Goal: Contribute content: Add original content to the website for others to see

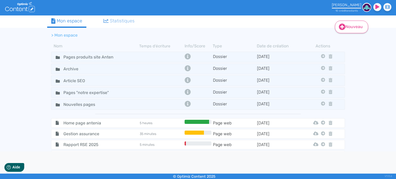
click at [352, 29] on link "Nouveau" at bounding box center [351, 27] width 33 height 13
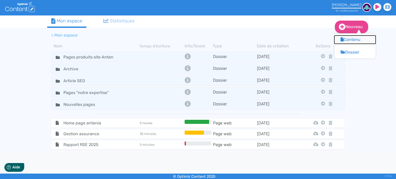
click at [351, 40] on button "Contenu" at bounding box center [354, 40] width 41 height 8
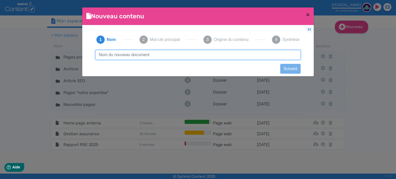
paste input "Gestion de la confidentialité des données dans un environnement de données mass…"
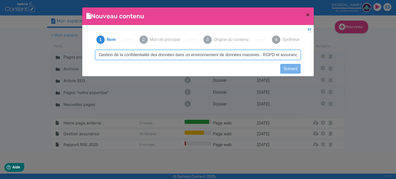
scroll to position [0, 5]
type input "Gestion de la confidentialité des données dans un environnement de données mass…"
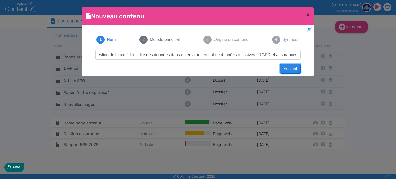
click at [290, 69] on button "Suivant" at bounding box center [290, 69] width 20 height 10
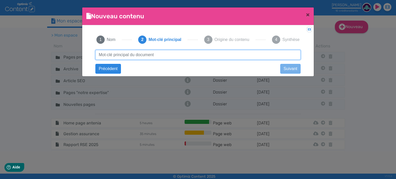
paste input "rgpd logiciel assurance"
type input "rgpd logiciel assurance"
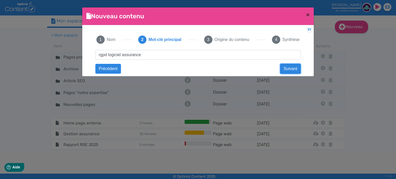
click at [294, 68] on button "Suivant" at bounding box center [290, 69] width 20 height 10
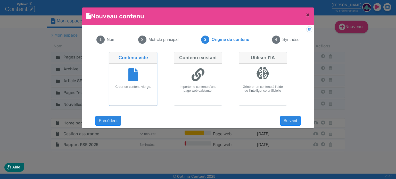
click at [205, 81] on div at bounding box center [198, 75] width 44 height 19
click at [177, 55] on input "Contenu existant Importer le contenu d'une page web existante." at bounding box center [175, 53] width 3 height 3
radio input "true"
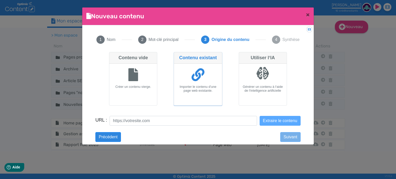
click at [143, 82] on div at bounding box center [133, 75] width 44 height 19
click at [112, 55] on input "Contenu vide Créer un contenu vierge." at bounding box center [110, 53] width 3 height 3
radio input "true"
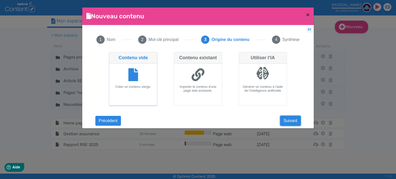
click at [288, 120] on button "Suivant" at bounding box center [290, 121] width 20 height 10
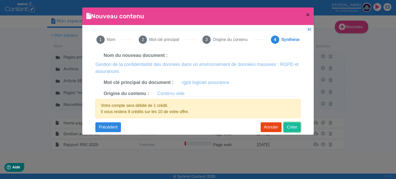
click at [295, 128] on button "Créer" at bounding box center [292, 127] width 17 height 10
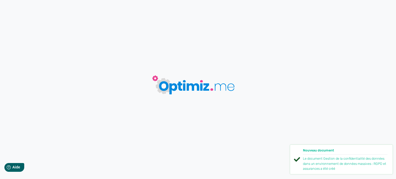
type input "Gestion de la confidentialité des données dans un environnement de données mass…"
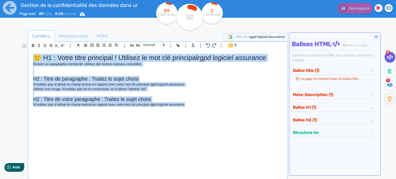
drag, startPoint x: 210, startPoint y: 111, endPoint x: 14, endPoint y: 52, distance: 205.2
click at [14, 52] on div "Contenu Métadonnées HTML | | H3 H4 H5 H6 Normal | | | | 🙂 H1 : Votre titre prin…" at bounding box center [204, 118] width 384 height 186
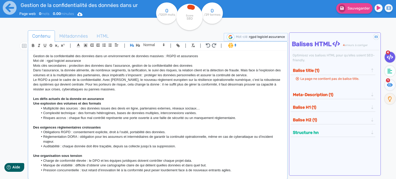
click at [76, 56] on p "Gestion de la confidentialité des données dans un environnement de données mass…" at bounding box center [158, 56] width 250 height 5
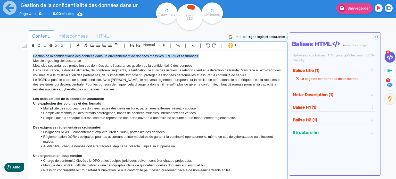
click at [76, 56] on p "Gestion de la confidentialité des données dans un environnement de données mass…" at bounding box center [158, 56] width 250 height 5
click at [134, 46] on button "button" at bounding box center [132, 45] width 6 height 6
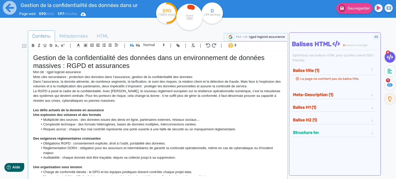
click at [94, 73] on p "Mot clé : rgpd logiciel assurance" at bounding box center [158, 72] width 250 height 5
drag, startPoint x: 202, startPoint y: 77, endPoint x: 26, endPoint y: 72, distance: 176.1
click at [26, 72] on div "Contenu Métadonnées HTML | | H3 H4 H5 H6 Normal | | | | Gestion de la confident…" at bounding box center [205, 120] width 381 height 183
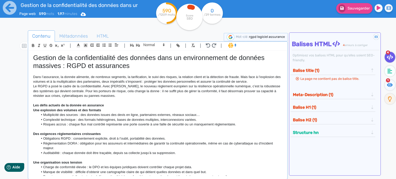
click at [56, 103] on strong "Les défis actuels de la donnée en assurance" at bounding box center [68, 105] width 71 height 4
click at [140, 43] on button "button" at bounding box center [138, 45] width 6 height 6
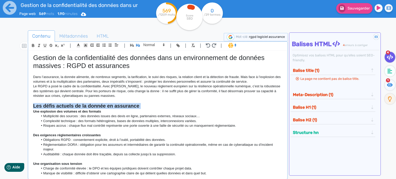
scroll to position [52, 0]
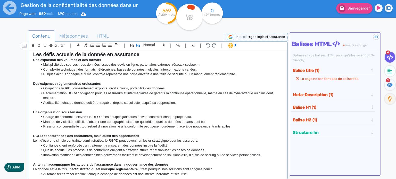
click at [76, 59] on strong "Une explosion des volumes et des formats" at bounding box center [67, 60] width 68 height 4
click at [144, 45] on span at bounding box center [153, 45] width 25 height 6
click at [148, 55] on span at bounding box center [153, 53] width 21 height 9
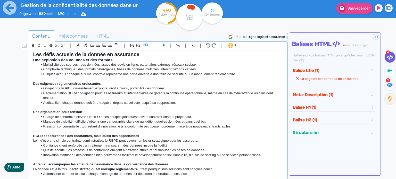
click at [79, 83] on strong "Des exigences réglementaires croissantes" at bounding box center [67, 84] width 68 height 4
click at [154, 45] on span at bounding box center [153, 45] width 25 height 6
click at [149, 55] on span at bounding box center [153, 53] width 21 height 9
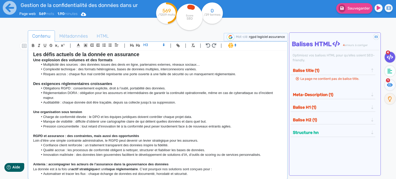
click at [74, 111] on strong "Une organisation sous tension" at bounding box center [57, 112] width 49 height 4
click at [152, 47] on span at bounding box center [153, 45] width 25 height 6
click at [150, 56] on span at bounding box center [153, 53] width 21 height 9
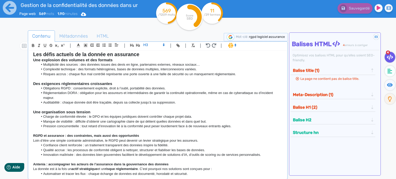
click at [67, 135] on strong "RGPD et assurance : des contraintes, mais aussi des opportunités" at bounding box center [86, 136] width 106 height 4
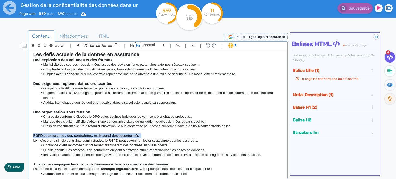
click at [139, 42] on button "button" at bounding box center [138, 45] width 6 height 6
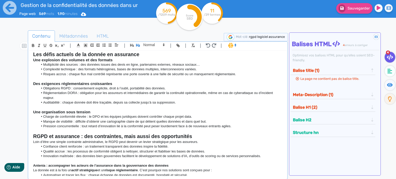
click at [67, 165] on strong "Antenia : accompagner les acteurs de l’assurance dans la gouvernance des données" at bounding box center [100, 166] width 135 height 4
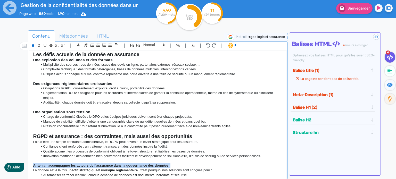
click at [67, 165] on strong "Antenia : accompagner les acteurs de l’assurance dans la gouvernance des données" at bounding box center [100, 166] width 135 height 4
click at [138, 47] on button "button" at bounding box center [138, 45] width 6 height 6
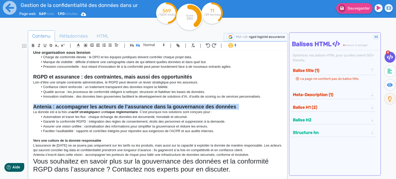
scroll to position [111, 0]
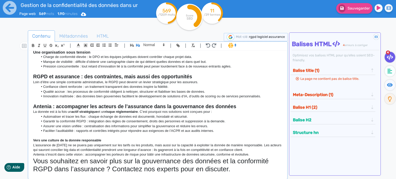
click at [69, 139] on strong "Vers une culture de la donnée responsable" at bounding box center [67, 140] width 68 height 4
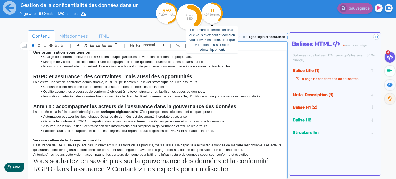
click at [80, 165] on h1 "Vous souhaitez en savoir plus sur la gouvernance des données et la conformité R…" at bounding box center [158, 165] width 250 height 16
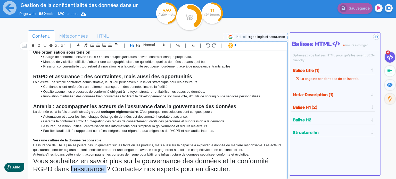
click at [80, 165] on h1 "Vous souhaitez en savoir plus sur la gouvernance des données et la conformité R…" at bounding box center [158, 165] width 250 height 16
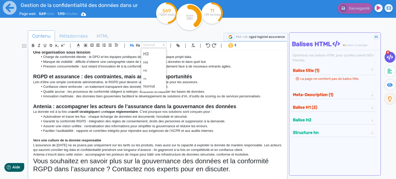
click at [148, 44] on span at bounding box center [153, 45] width 25 height 6
click at [148, 84] on span at bounding box center [153, 86] width 21 height 8
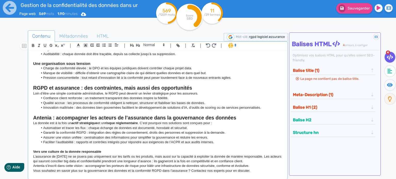
click at [67, 148] on p at bounding box center [158, 147] width 250 height 5
click at [67, 151] on strong "Vers une culture de la donnée responsable" at bounding box center [67, 152] width 68 height 4
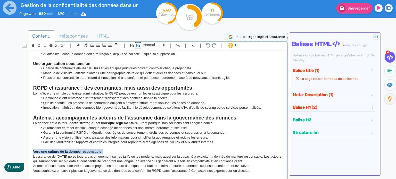
click at [136, 45] on icon "button" at bounding box center [138, 45] width 4 height 4
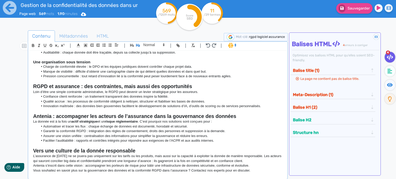
click at [146, 95] on li "Confiance client renforcée : un traitement transparent des données inspire la f…" at bounding box center [160, 96] width 244 height 5
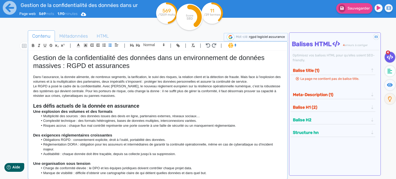
click at [93, 60] on h1 "Gestion de la confidentialité des données dans un environnement de données mass…" at bounding box center [158, 62] width 250 height 16
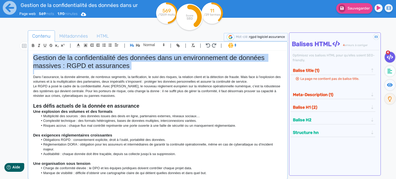
click at [93, 60] on h1 "Gestion de la confidentialité des données dans un environnement de données mass…" at bounding box center [158, 62] width 250 height 16
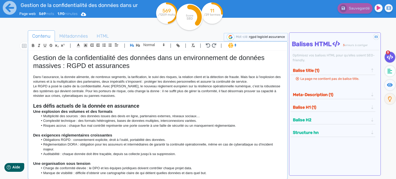
click at [233, 45] on icon at bounding box center [235, 45] width 5 height 5
click at [236, 56] on span at bounding box center [237, 56] width 19 height 8
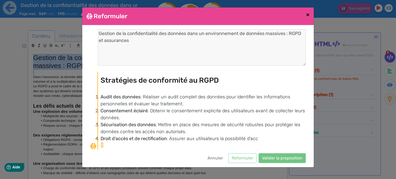
scroll to position [117, 0]
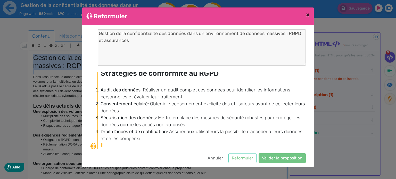
click at [308, 14] on span "×" at bounding box center [308, 14] width 4 height 7
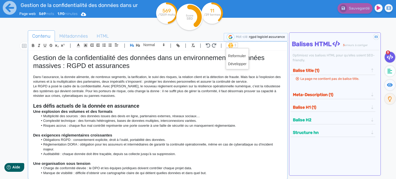
click at [230, 46] on span at bounding box center [232, 45] width 12 height 5
click at [234, 55] on span at bounding box center [237, 56] width 19 height 8
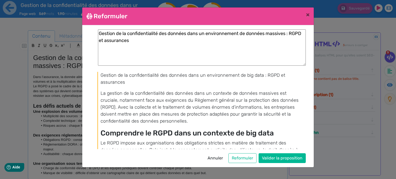
click at [123, 75] on p "Gestion de la confidentialité des données dans un environnement de big data : R…" at bounding box center [203, 79] width 205 height 14
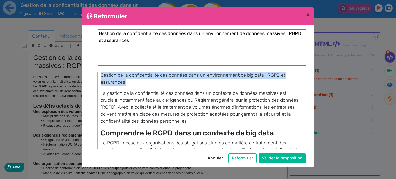
click at [123, 75] on p "Gestion de la confidentialité des données dans un environnement de big data : R…" at bounding box center [203, 79] width 205 height 14
copy div "Gestion de la confidentialité des données dans un environnement de big data : R…"
click at [211, 159] on button "Annuler" at bounding box center [215, 158] width 22 height 10
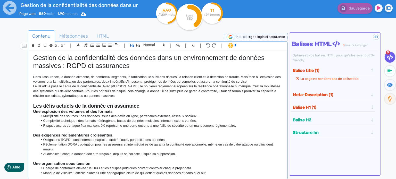
click at [86, 58] on h1 "Gestion de la confidentialité des données dans un environnement de données mass…" at bounding box center [158, 62] width 250 height 16
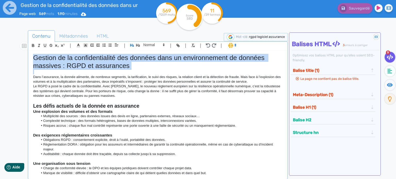
click at [86, 58] on h1 "Gestion de la confidentialité des données dans un environnement de données mass…" at bounding box center [158, 62] width 250 height 16
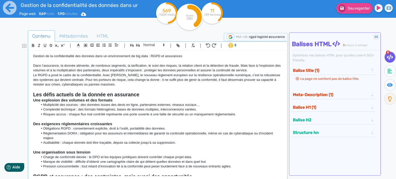
click at [86, 55] on p "Gestion de la confidentialité des données dans un environnement de big data : R…" at bounding box center [158, 56] width 250 height 5
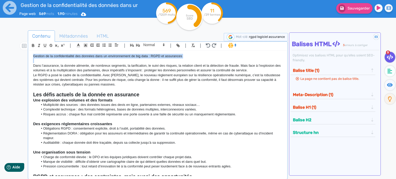
click at [86, 55] on p "Gestion de la confidentialité des données dans un environnement de big data : R…" at bounding box center [158, 56] width 250 height 5
click at [133, 44] on icon "button" at bounding box center [132, 45] width 4 height 4
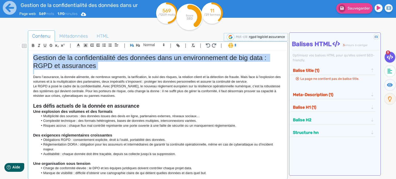
click at [206, 69] on h1 "Gestion de la confidentialité des données dans un environnement de big data : R…" at bounding box center [158, 62] width 250 height 16
click at [138, 73] on p at bounding box center [158, 72] width 250 height 5
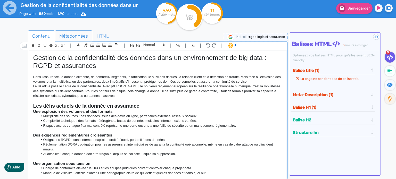
click at [76, 37] on span "Métadonnées" at bounding box center [73, 36] width 37 height 14
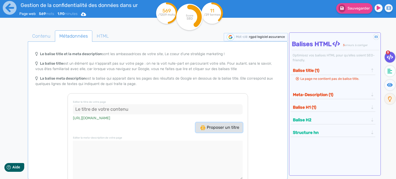
click at [200, 128] on span "Proposer un titre" at bounding box center [219, 127] width 39 height 5
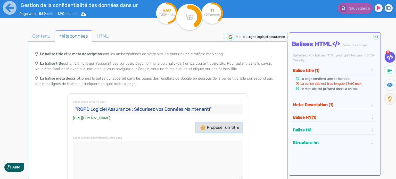
click at [213, 126] on span "Proposer un titre" at bounding box center [219, 127] width 39 height 5
click at [47, 35] on span "Contenu" at bounding box center [41, 36] width 27 height 14
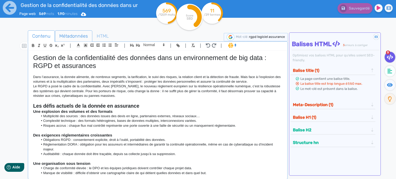
click at [64, 35] on span "Métadonnées" at bounding box center [73, 36] width 37 height 14
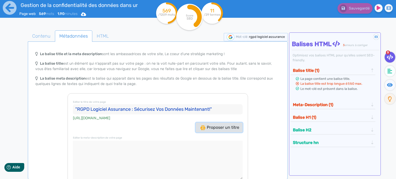
click at [212, 126] on span "Proposer un titre" at bounding box center [219, 127] width 39 height 5
click at [156, 110] on input ""RGPD Logiciel Assurance : Sécurisez vos données efficacement"" at bounding box center [158, 109] width 170 height 10
click at [99, 108] on input ""RGPD Logiciel Assurance : Sécurisez vos données efficacement"" at bounding box center [158, 109] width 170 height 10
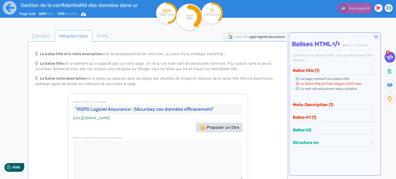
click at [77, 107] on input ""RGPD Logiciel Assurance : Sécurisez vos données efficacement"" at bounding box center [158, 109] width 170 height 10
click at [224, 110] on input "RGPD Logiciel Assurance : Sécurisez vos données efficacement"" at bounding box center [158, 109] width 170 height 10
type input "RGPD Logiciel Assurance : Sécurisez vos données efficacement"
click at [244, 100] on div "Editer le titre de votre page RGPD Logiciel Assurance : Sécurisez vos données e…" at bounding box center [158, 150] width 180 height 114
click at [159, 138] on div "Editer le titre de votre page RGPD Logiciel Assurance : Sécurisez vos données e…" at bounding box center [158, 150] width 180 height 114
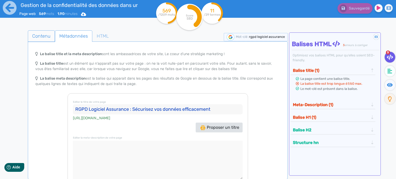
click at [40, 37] on span "Contenu" at bounding box center [41, 36] width 27 height 14
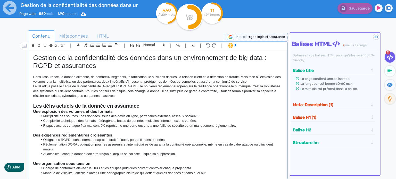
click at [132, 77] on p "Dans l’assurance, la donnée alimente, de nombreux segments, la tarification, le…" at bounding box center [158, 80] width 250 height 10
click at [133, 78] on p "Dans l’assurance, la donnée alimente, de nombreux segments, la tarification, le…" at bounding box center [158, 80] width 250 height 10
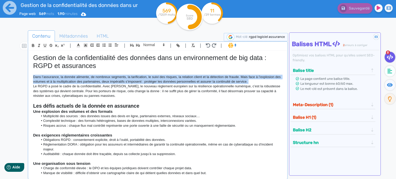
click at [133, 78] on p "Dans l’assurance, la donnée alimente, de nombreux segments, la tarification, le…" at bounding box center [158, 80] width 250 height 10
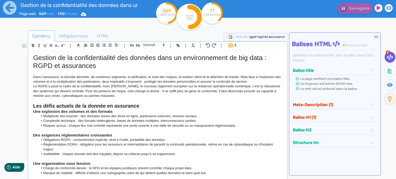
click at [171, 96] on p "Le RGPD a posé le cadre de la confidentialité. Avec [PERSON_NAME], le nouveau r…" at bounding box center [158, 91] width 250 height 14
click at [120, 97] on p "Le RGPD a posé le cadre de la confidentialité. Avec [PERSON_NAME], le nouveau r…" at bounding box center [158, 91] width 250 height 14
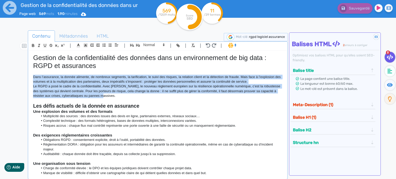
drag, startPoint x: 120, startPoint y: 97, endPoint x: 33, endPoint y: 76, distance: 89.8
click at [33, 76] on div "Gestion de la confidentialité des données dans un environnement de big data : R…" at bounding box center [157, 114] width 257 height 126
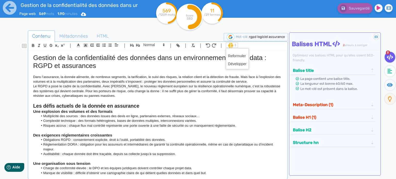
click at [231, 44] on span at bounding box center [232, 45] width 12 height 5
click at [234, 55] on span at bounding box center [237, 56] width 19 height 8
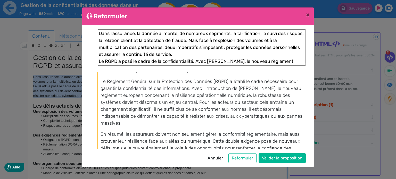
scroll to position [28, 0]
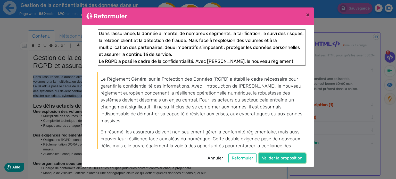
click at [277, 157] on button "Valider la proposition" at bounding box center [282, 158] width 47 height 10
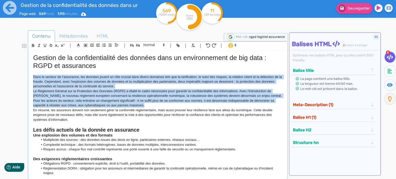
click at [177, 119] on p "En résumé, les assureurs doivent non seulement gérer la conformité réglementair…" at bounding box center [158, 115] width 250 height 14
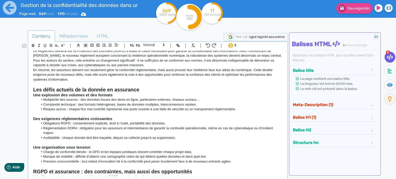
scroll to position [52, 0]
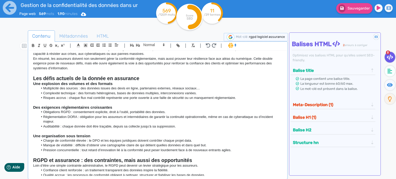
click at [123, 93] on li "Complexité technique : des formats hétérogènes, bases de données multiples, int…" at bounding box center [160, 93] width 244 height 5
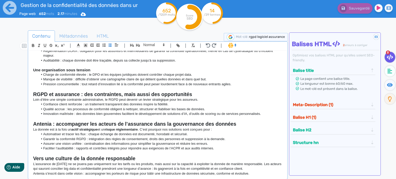
scroll to position [125, 0]
